Goal: Use online tool/utility

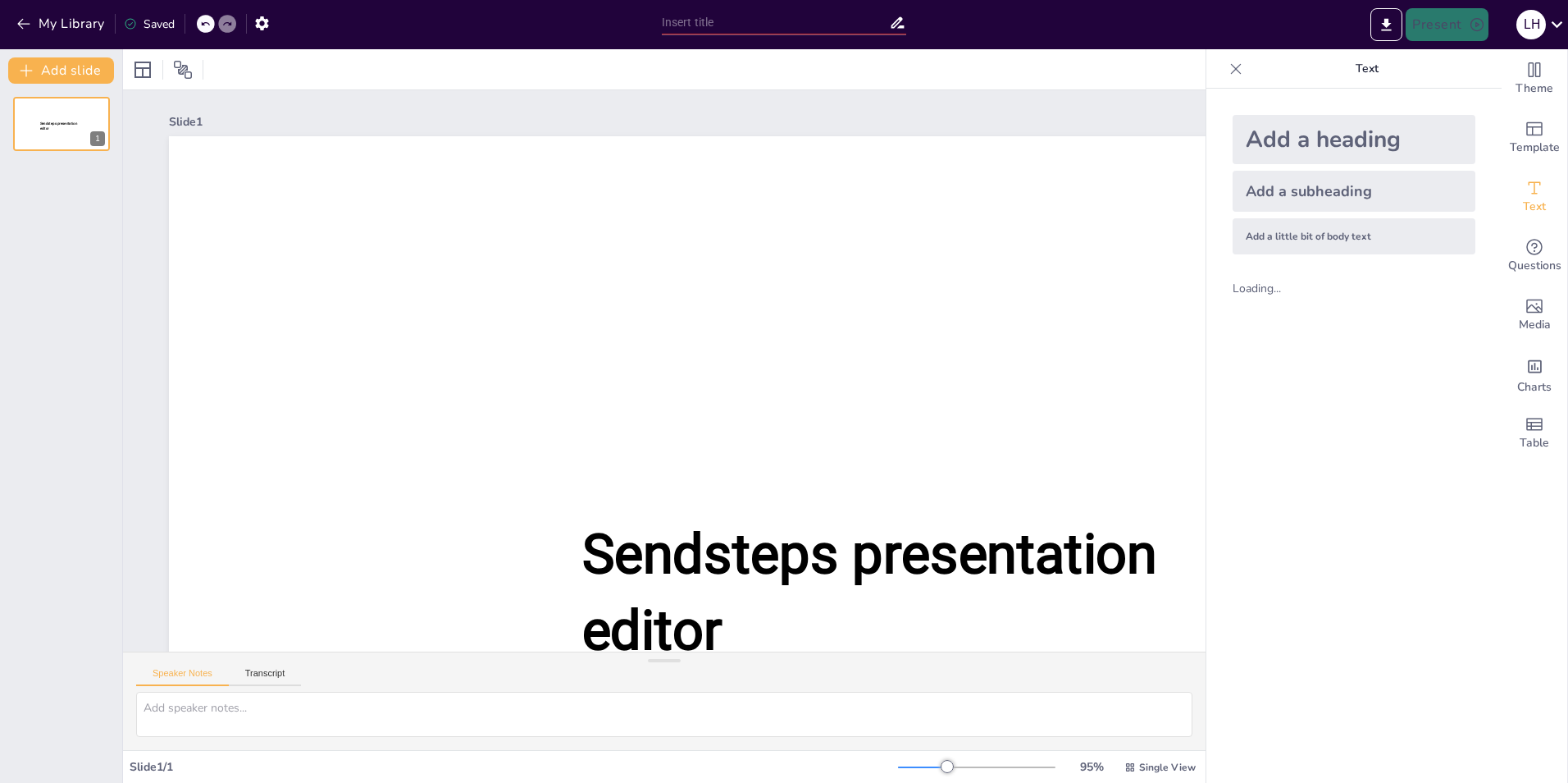
type input "New Sendsteps"
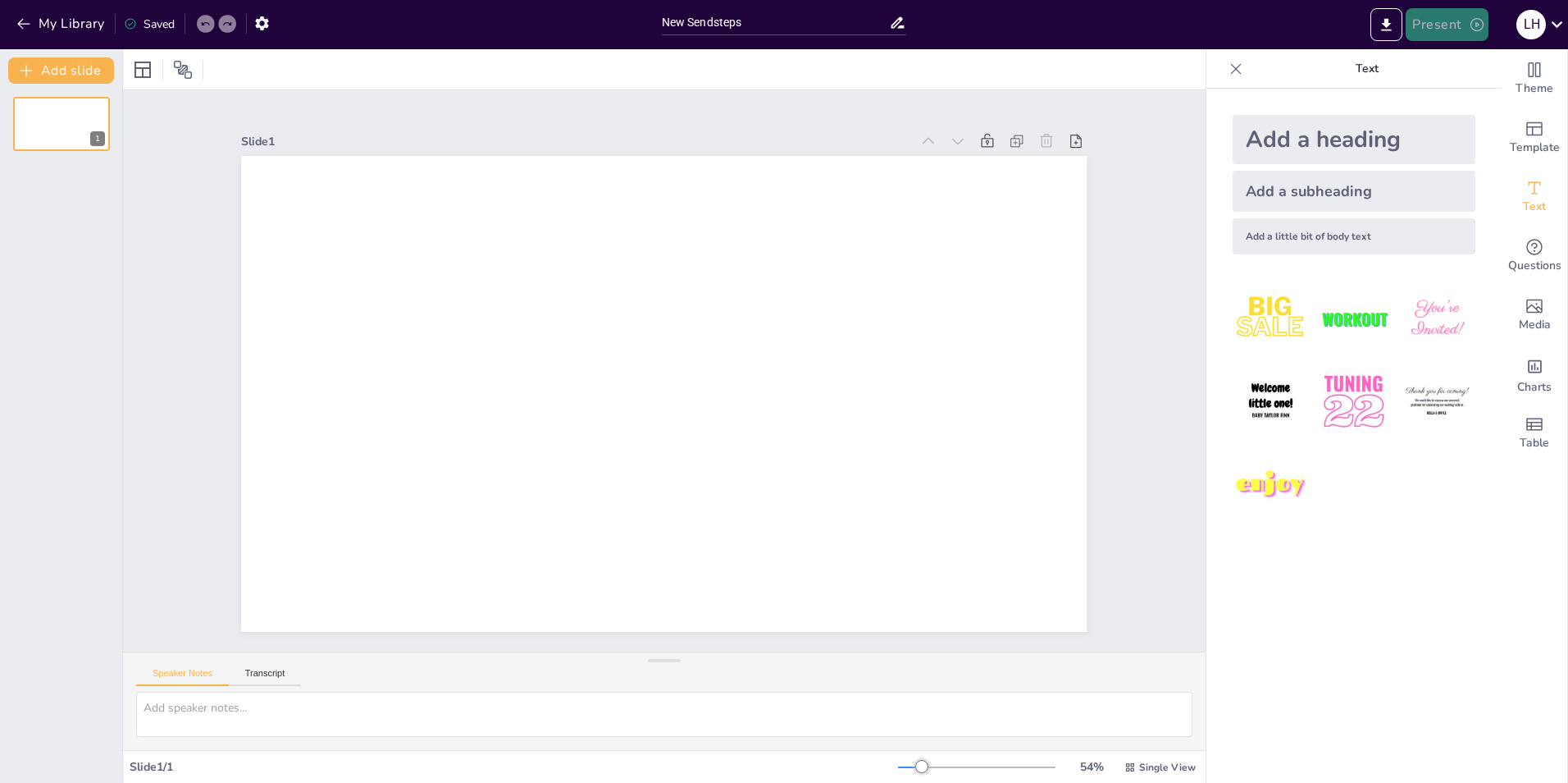
click at [1436, 20] on button "Present" at bounding box center [1447, 24] width 82 height 33
click at [1111, 350] on div at bounding box center [784, 391] width 1568 height 783
click at [35, 22] on button "My Library" at bounding box center [62, 23] width 99 height 26
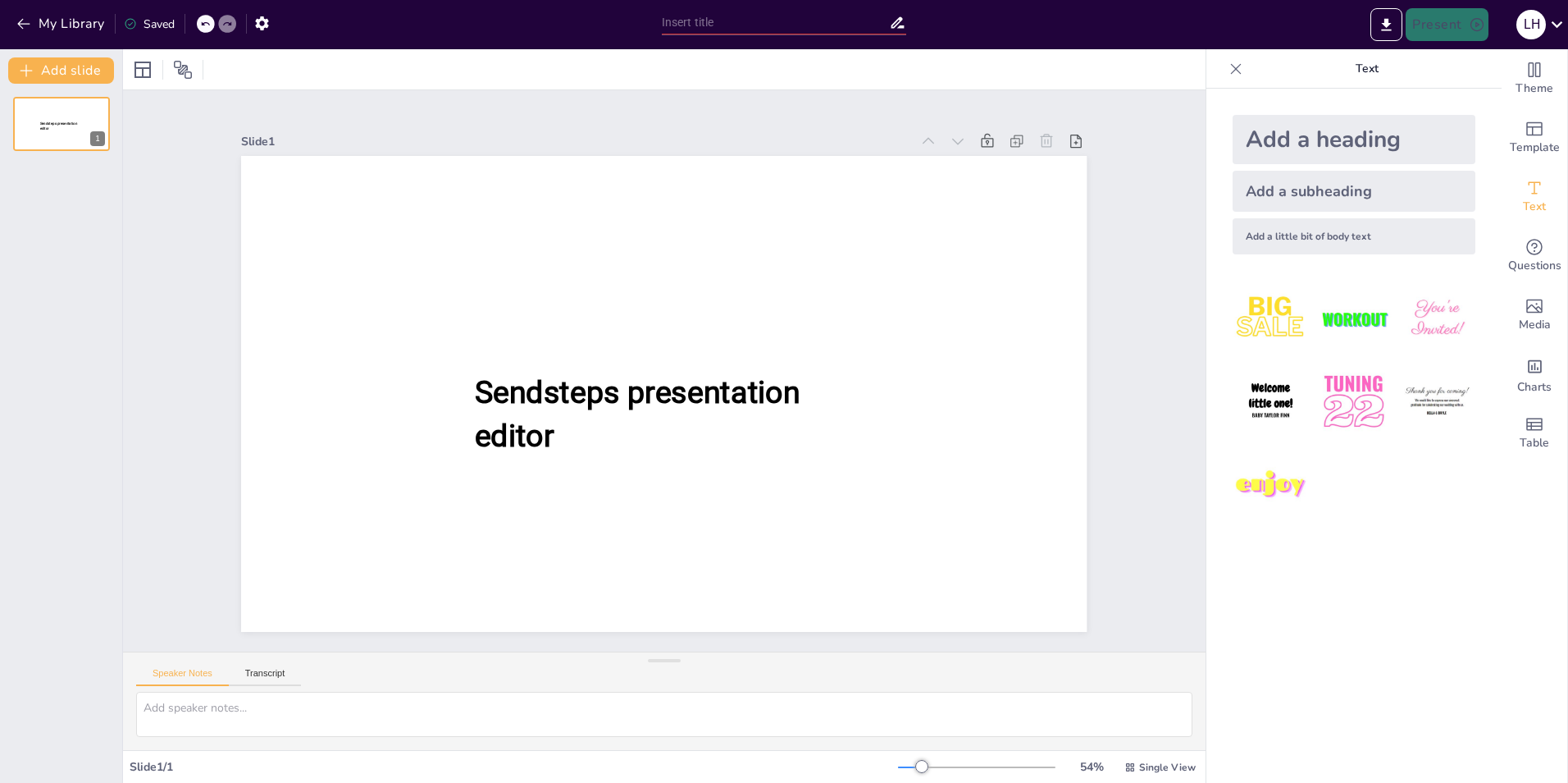
type input "New Sendsteps"
